Goal: Task Accomplishment & Management: Use online tool/utility

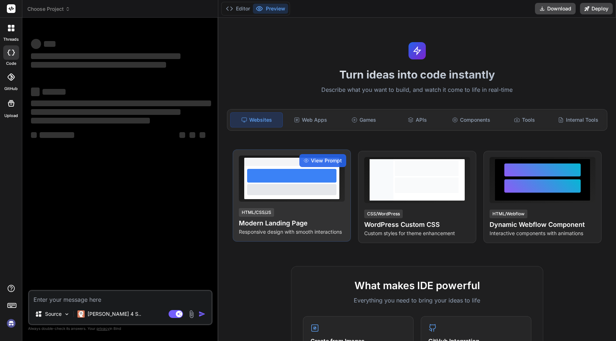
type textarea "x"
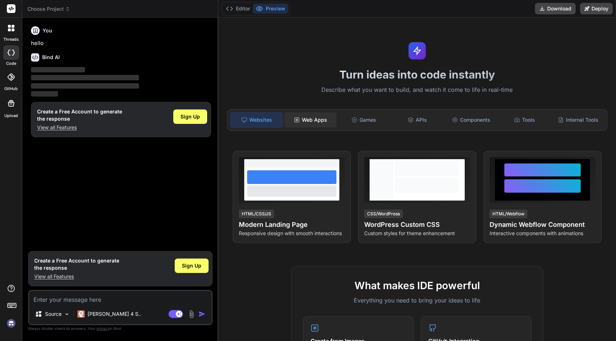
click at [316, 120] on div "Web Apps" at bounding box center [310, 119] width 52 height 15
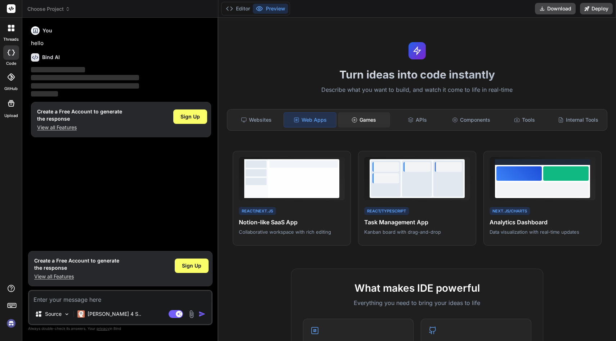
click at [349, 114] on div "Games" at bounding box center [364, 119] width 52 height 15
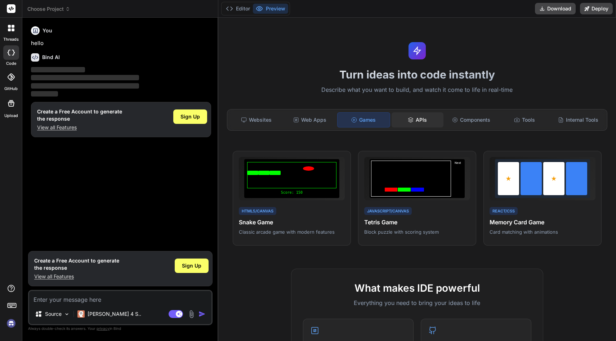
click at [421, 114] on div "APIs" at bounding box center [417, 119] width 52 height 15
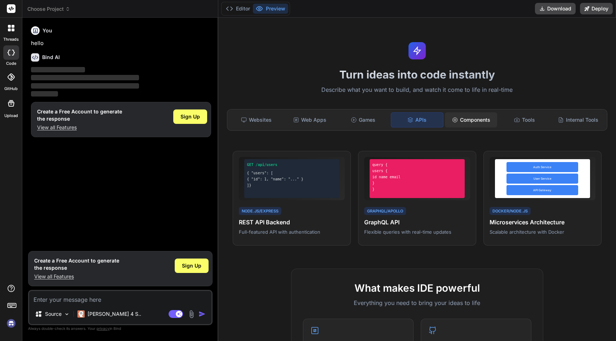
click at [478, 112] on div "Components" at bounding box center [471, 119] width 52 height 15
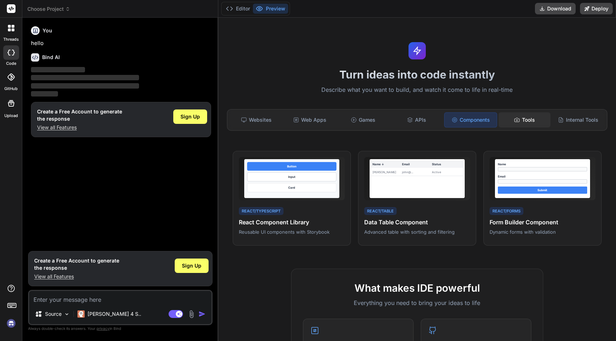
click at [526, 117] on div "Tools" at bounding box center [524, 119] width 52 height 15
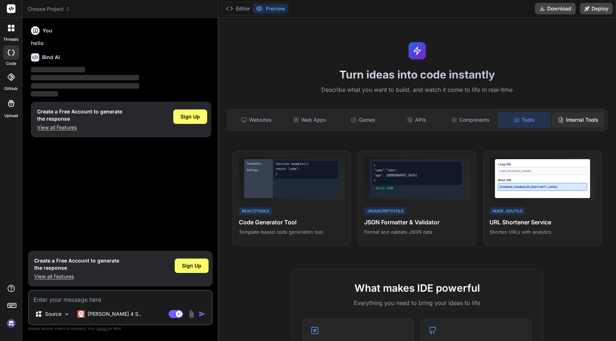
click at [567, 117] on div "Internal Tools" at bounding box center [578, 119] width 52 height 15
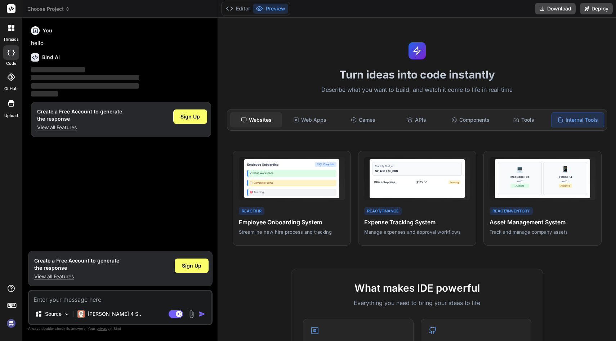
click at [250, 120] on div "Websites" at bounding box center [256, 119] width 52 height 15
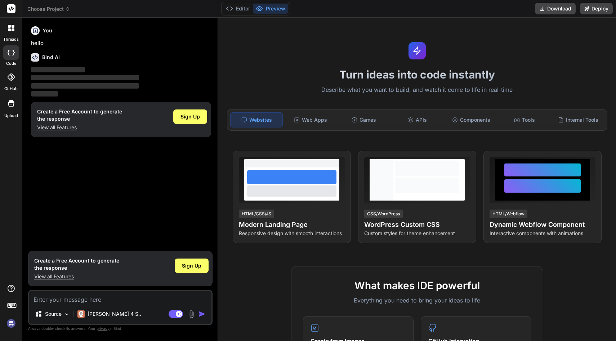
click at [152, 297] on textarea at bounding box center [120, 297] width 182 height 13
type textarea "c"
type textarea "x"
type textarea "cr"
type textarea "x"
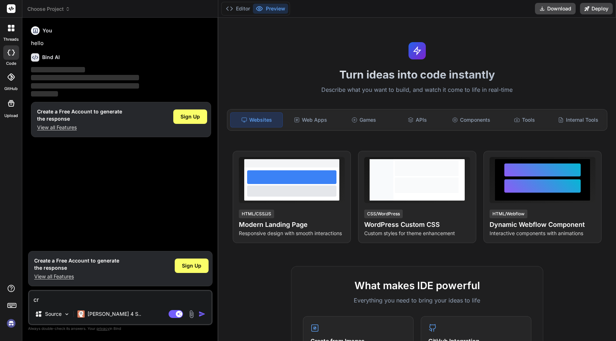
type textarea "cre"
type textarea "x"
type textarea "crea"
type textarea "x"
type textarea "creat"
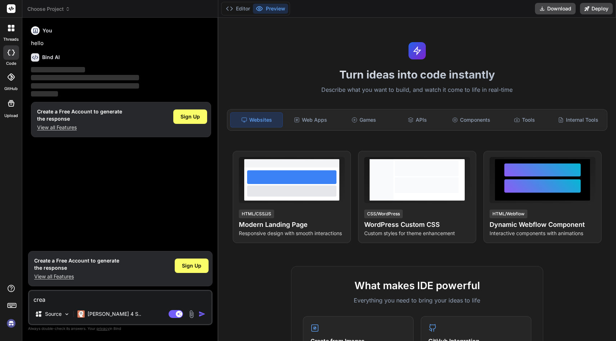
type textarea "x"
type textarea "creat"
type textarea "x"
type textarea "creat"
type textarea "x"
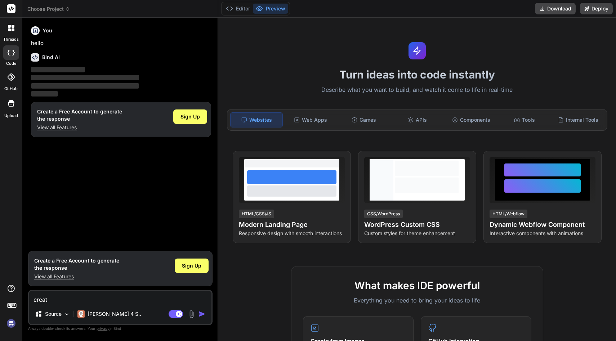
type textarea "create"
type textarea "x"
type textarea "create"
type textarea "x"
type textarea "create i"
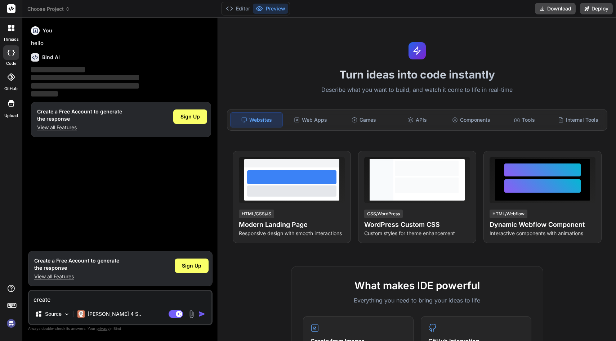
type textarea "x"
type textarea "create in"
type textarea "x"
type textarea "create ins"
type textarea "x"
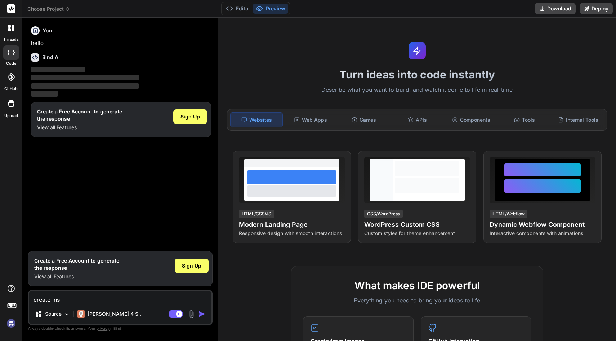
type textarea "create inst"
type textarea "x"
type textarea "create insta"
type textarea "x"
type textarea "create instag"
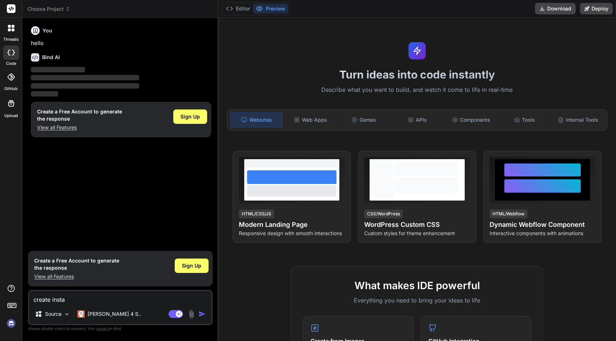
type textarea "x"
type textarea "create instagr"
type textarea "x"
type textarea "create instagra"
type textarea "x"
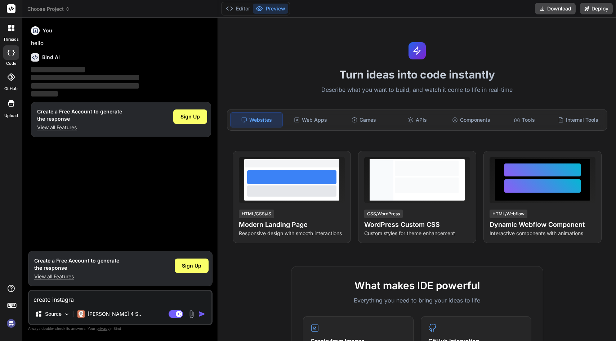
type textarea "create instagram"
type textarea "x"
type textarea "create instagram"
type textarea "x"
type textarea "create instagram w"
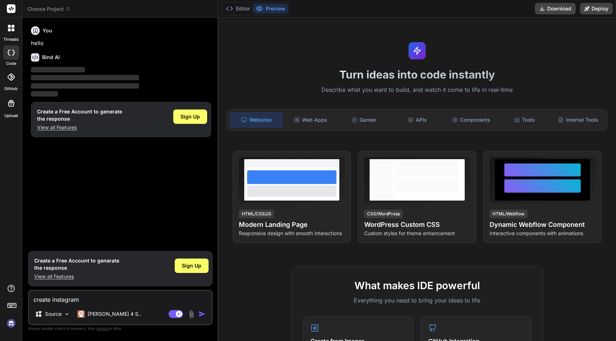
type textarea "x"
type textarea "create instagram we"
type textarea "x"
type textarea "create instagram web"
type textarea "x"
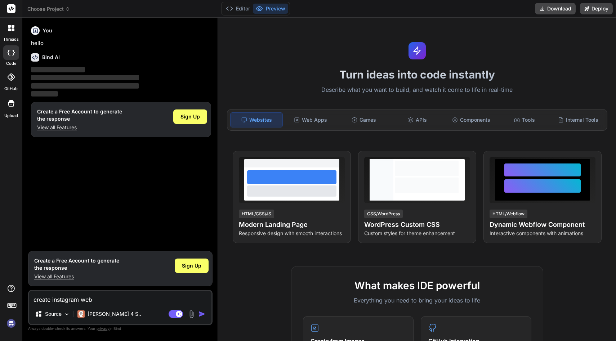
type textarea "create instagram webs"
type textarea "x"
type textarea "create instagram websi"
type textarea "x"
type textarea "create instagram websit"
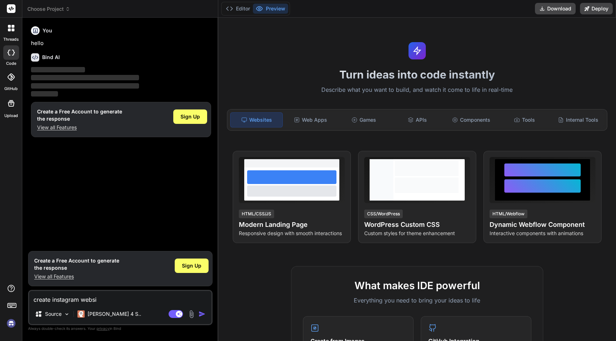
type textarea "x"
type textarea "create instagram website"
type textarea "x"
type textarea "create instagram website"
click at [202, 315] on img "button" at bounding box center [201, 313] width 7 height 7
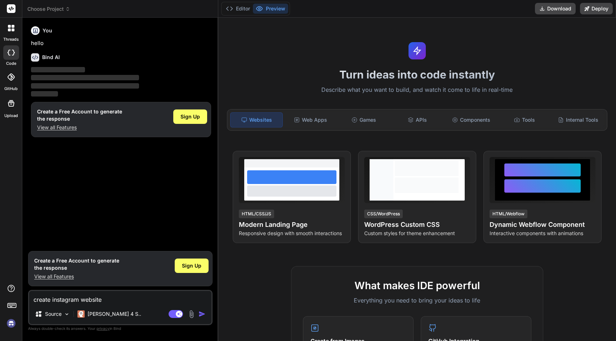
click at [144, 297] on textarea "create instagram website" at bounding box center [120, 297] width 182 height 13
click at [194, 268] on span "Sign Up" at bounding box center [191, 265] width 19 height 7
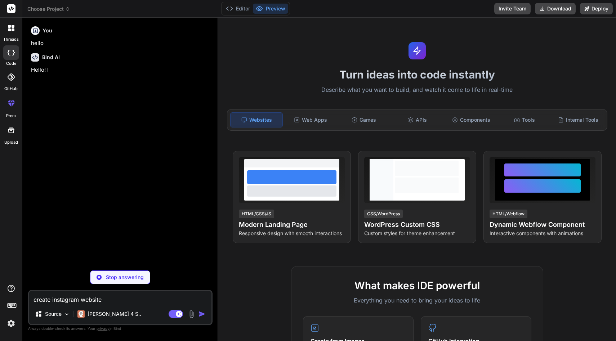
click at [186, 295] on textarea "create instagram website" at bounding box center [120, 297] width 182 height 13
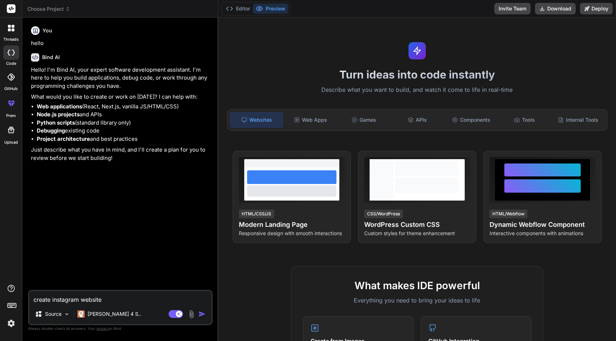
click at [138, 297] on textarea "create instagram website" at bounding box center [120, 297] width 182 height 13
type textarea "x"
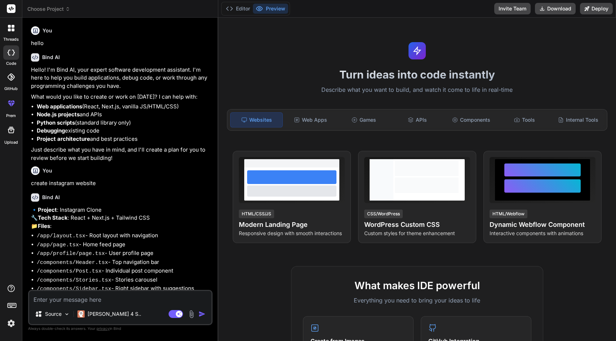
type textarea "x"
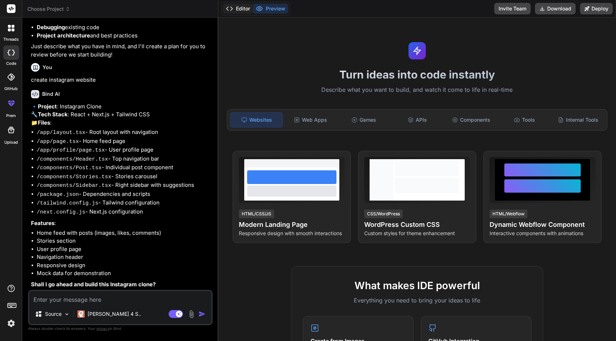
click at [245, 11] on button "Editor" at bounding box center [238, 9] width 30 height 10
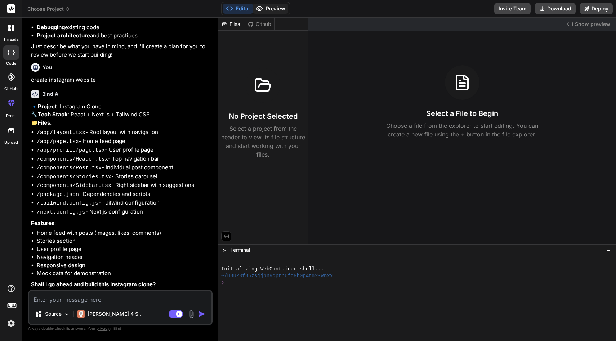
click at [270, 6] on button "Preview" at bounding box center [270, 9] width 35 height 10
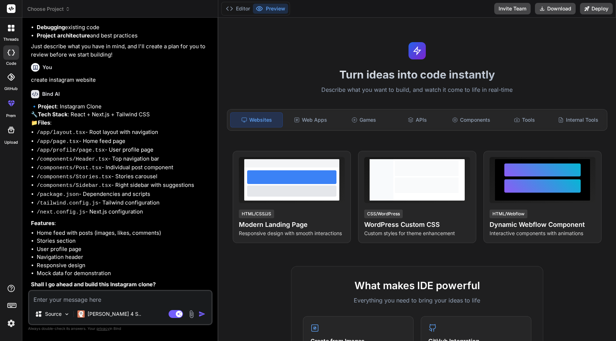
click at [88, 296] on textarea at bounding box center [120, 297] width 182 height 13
type textarea "y"
type textarea "x"
type textarea "ye"
type textarea "x"
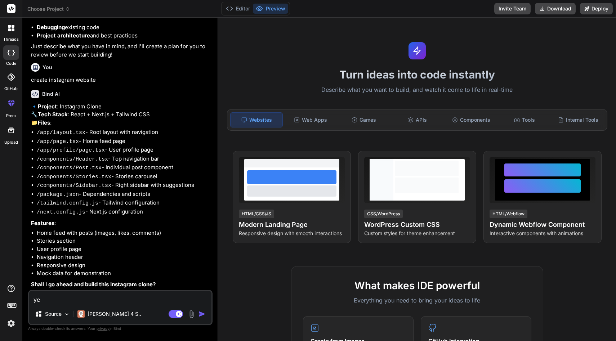
type textarea "yes"
type textarea "x"
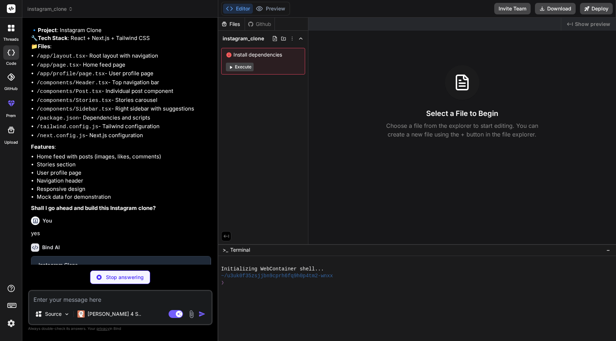
scroll to position [187, 0]
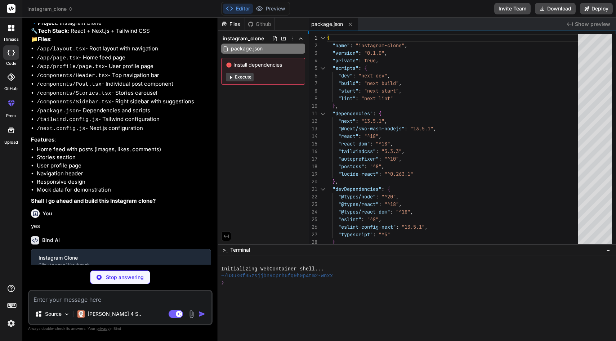
type textarea "x"
type textarea "/** @type {import('next').NextConfig} */ const nextConfig = { images: { domains…"
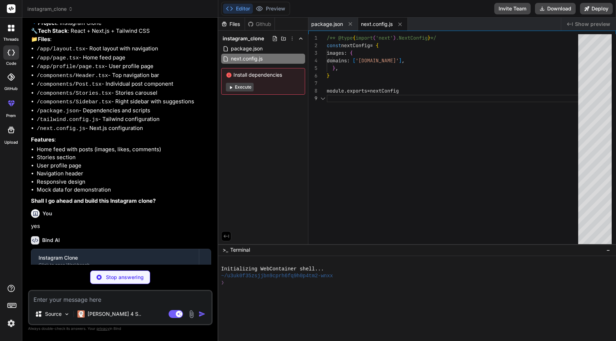
scroll to position [61, 0]
type textarea "x"
type textarea "plugins: [], }"
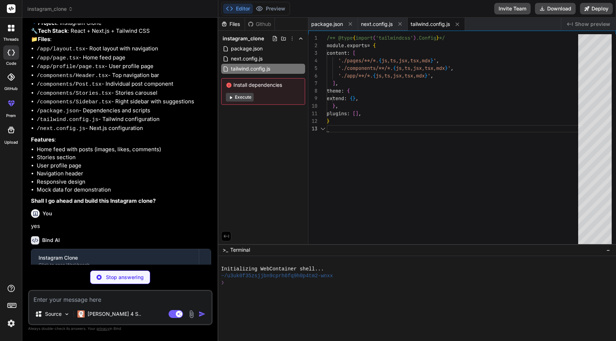
type textarea "x"
type textarea "module.exports = { plugins: { tailwindcss: {}, autoprefixer: {}, }, }"
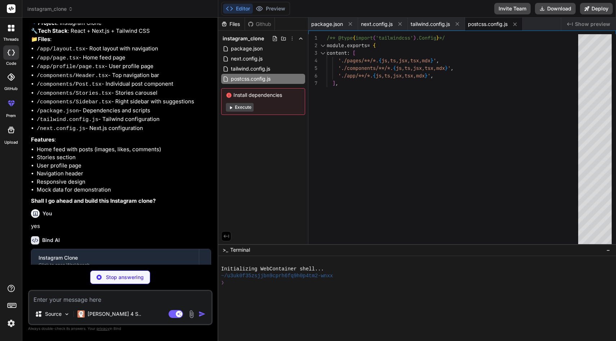
scroll to position [45, 0]
type textarea "x"
type textarea "@tailwind base; @tailwind components; @tailwind utilities;"
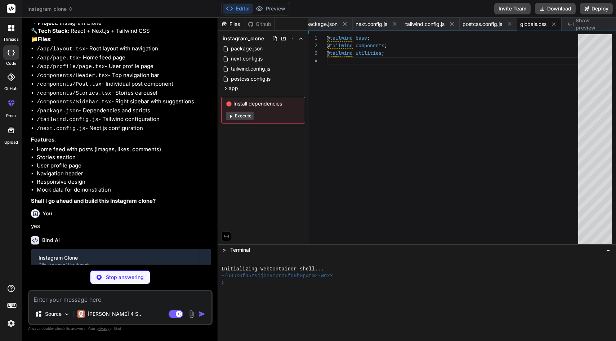
type textarea "x"
type textarea "</html> ) }"
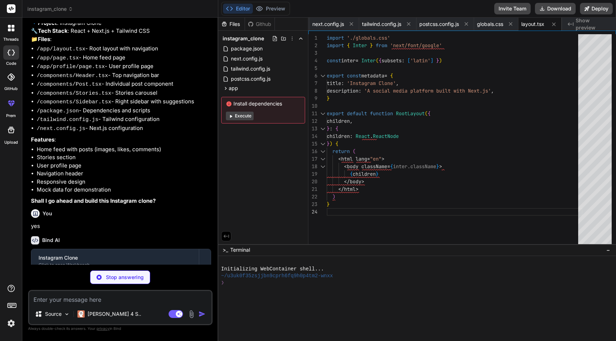
type textarea "x"
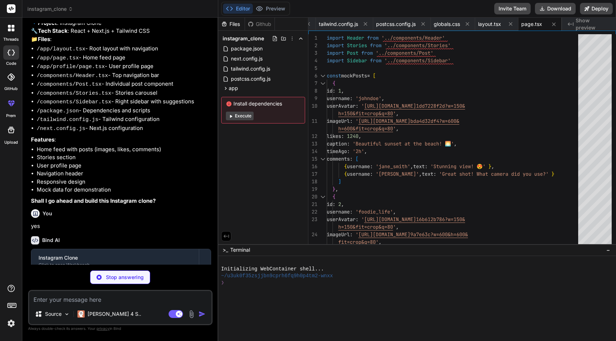
scroll to position [0, 138]
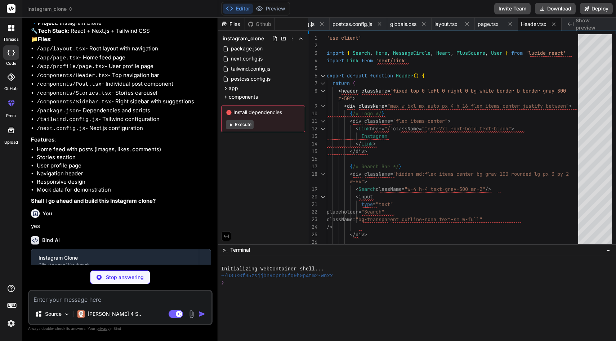
type textarea "x"
type textarea "</div> ))} </div> </div> ) }"
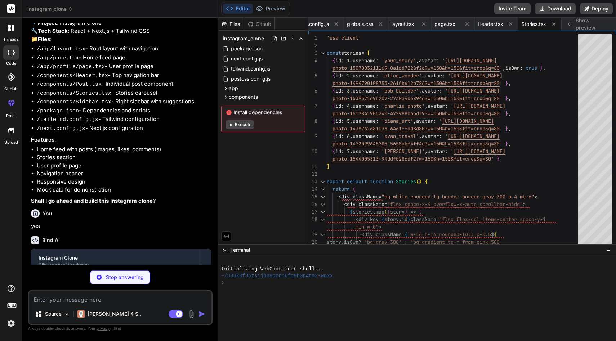
type textarea "x"
type textarea "</div> </div> </div> ) }"
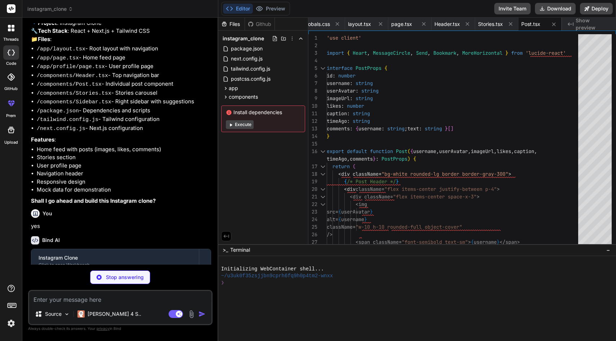
type textarea "x"
type textarea "</div> </div> ) }"
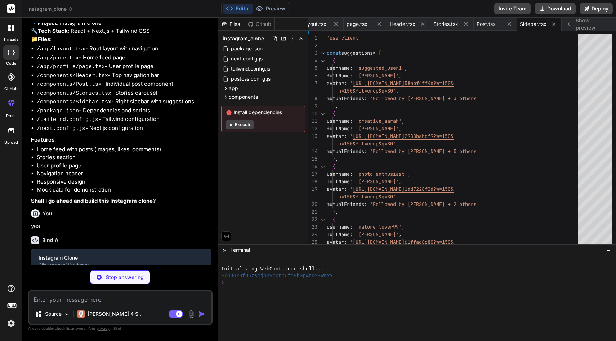
type textarea "x"
type textarea "</div> ))} </div> </div> </div> ) }"
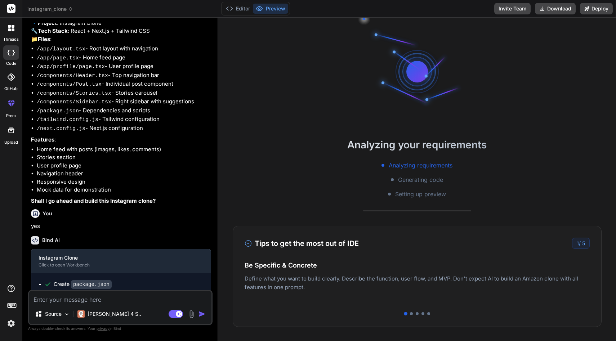
scroll to position [89, 0]
type textarea "x"
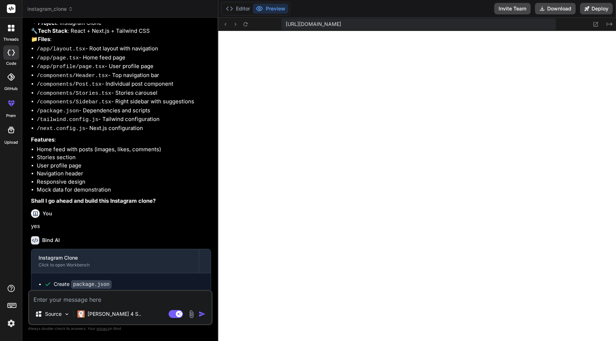
scroll to position [260, 0]
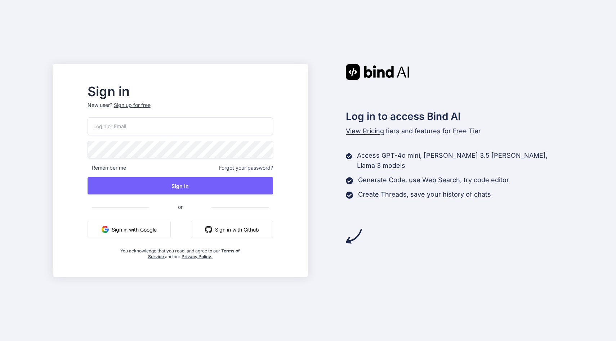
click at [165, 225] on button "Sign in with Google" at bounding box center [129, 229] width 83 height 17
